Goal: Entertainment & Leisure: Browse casually

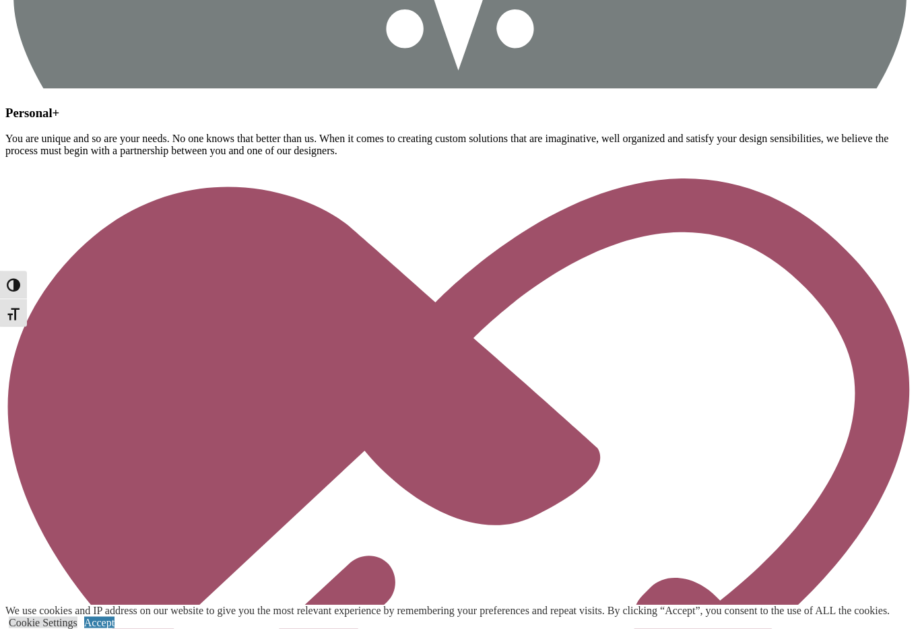
scroll to position [1886, 0]
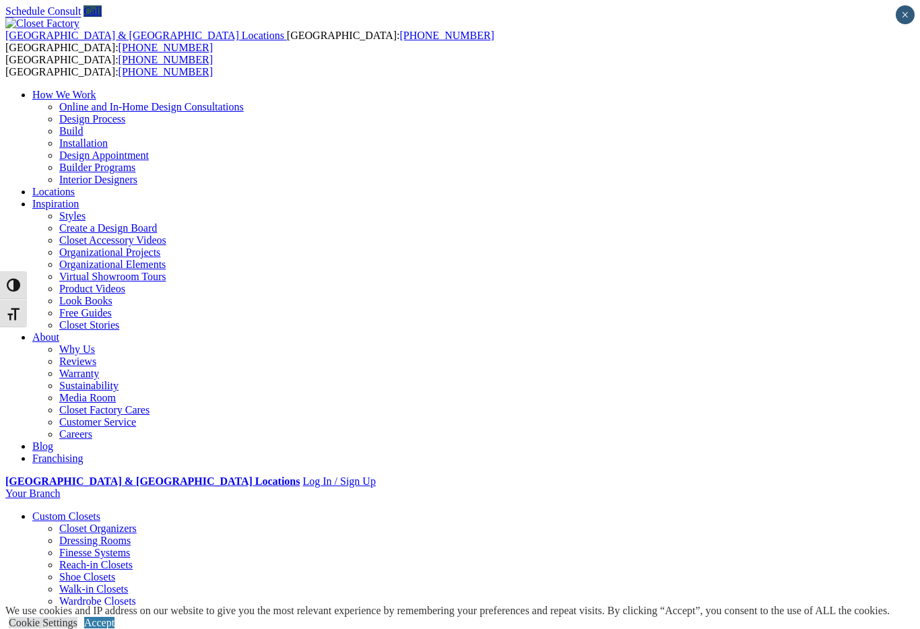
scroll to position [970, 0]
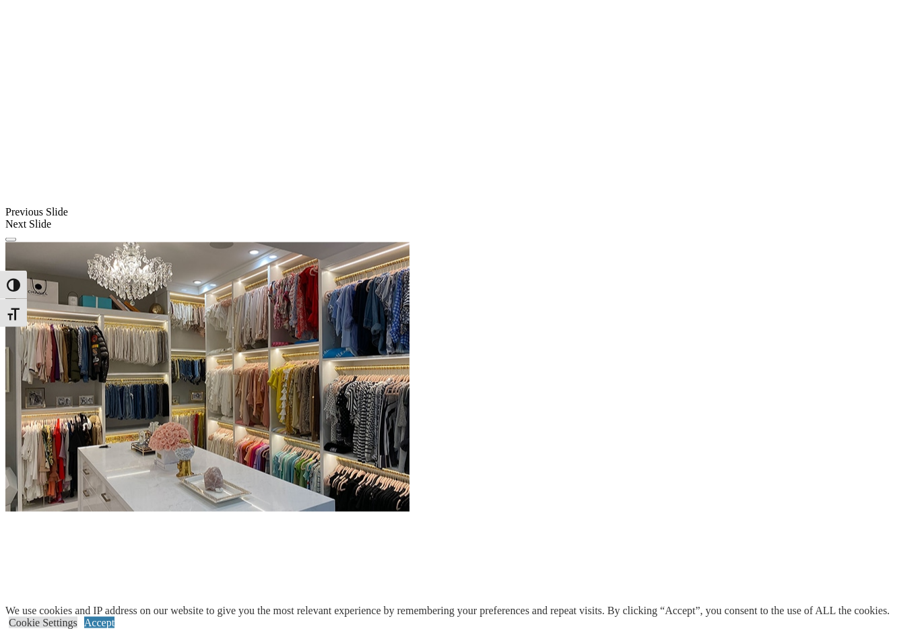
scroll to position [1094, 0]
